Goal: Participate in discussion: Engage in conversation with other users on a specific topic

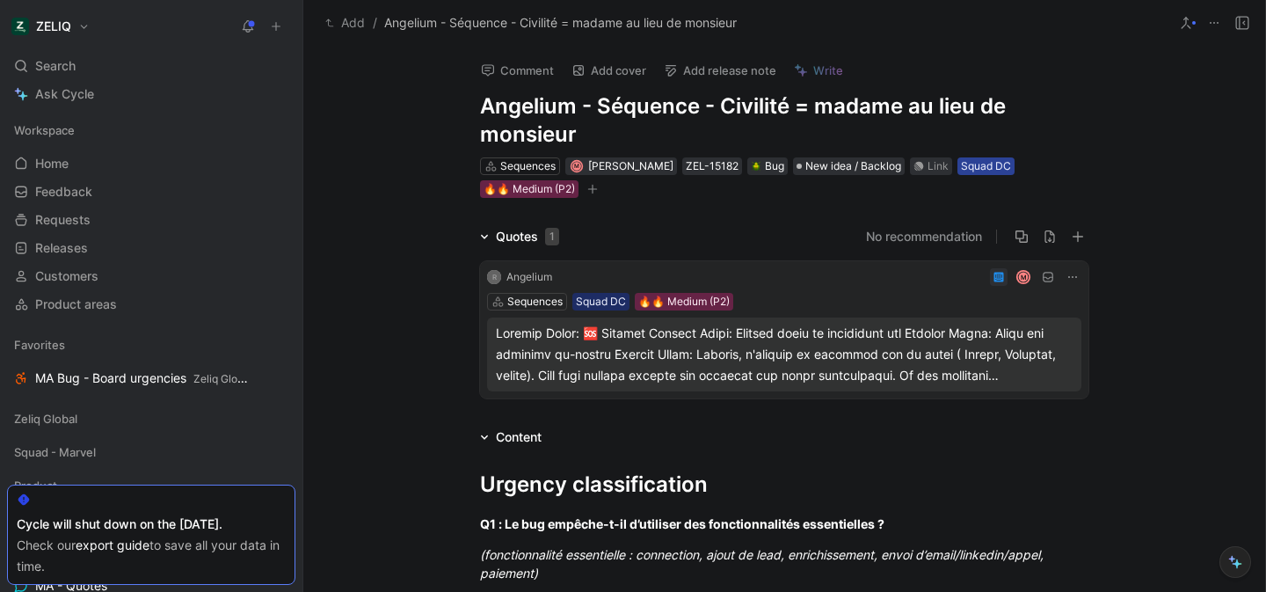
click at [961, 163] on div "Squad DC" at bounding box center [986, 166] width 50 height 18
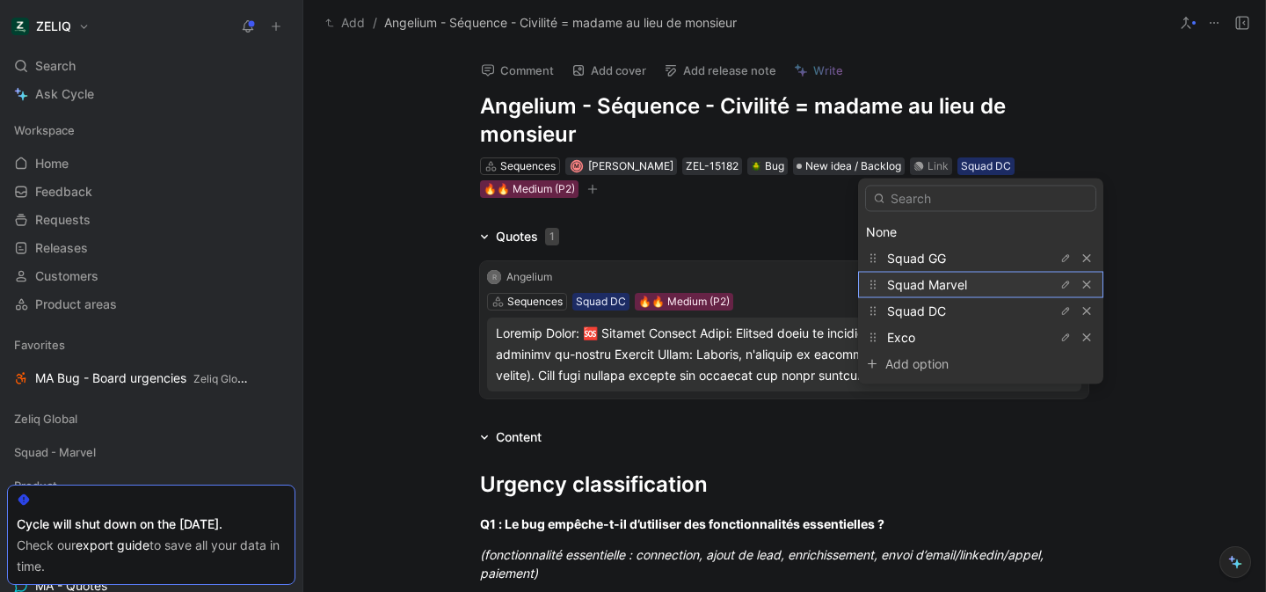
click at [949, 284] on span "Squad Marvel" at bounding box center [927, 284] width 80 height 15
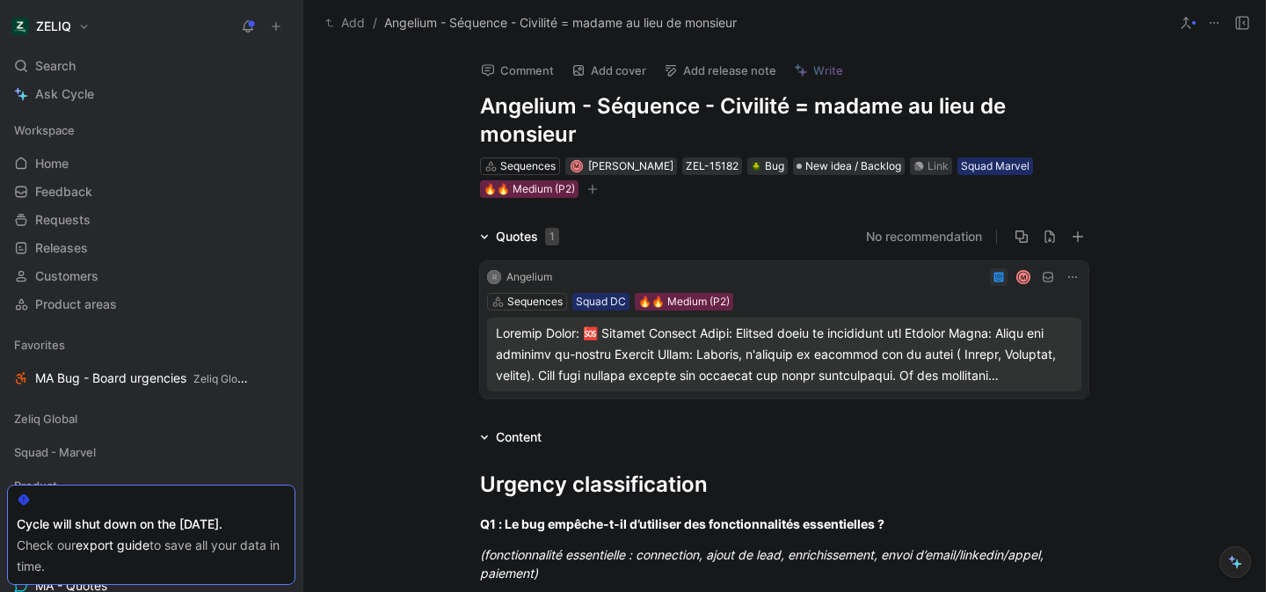
click at [526, 64] on button "Comment" at bounding box center [517, 70] width 89 height 25
click at [927, 163] on div "Link" at bounding box center [937, 166] width 21 height 18
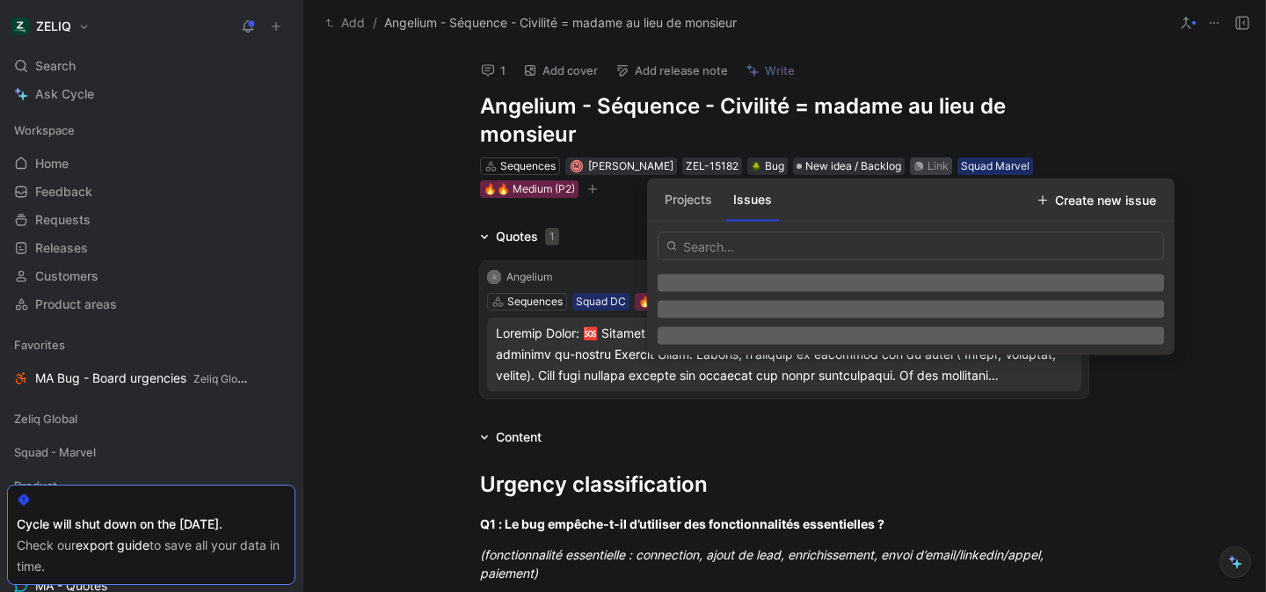
type input "https://linear.app/getheroes/issue/MA-4348/bug-hubspot-sync-contact-created-wit…"
